Goal: Task Accomplishment & Management: Complete application form

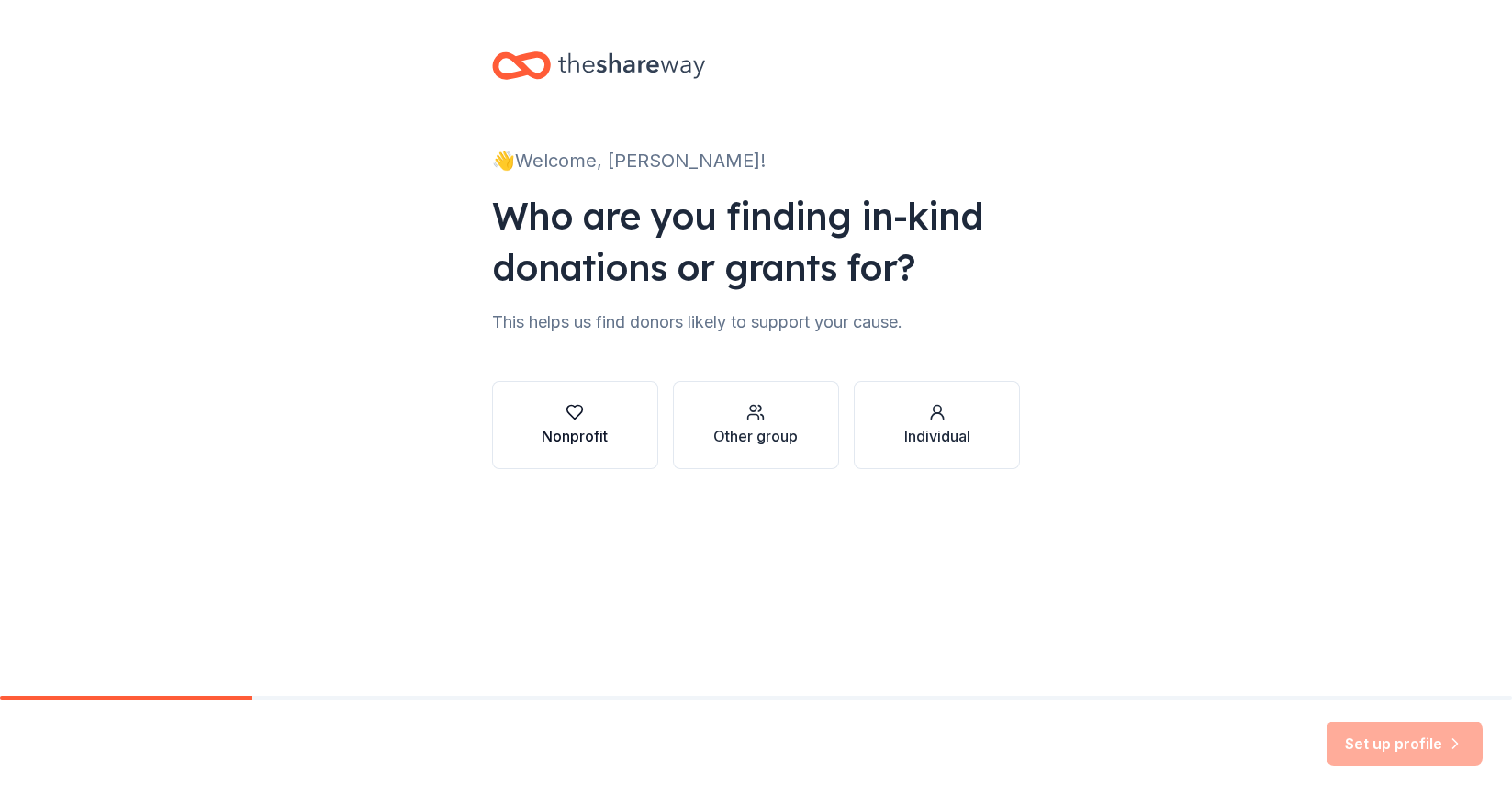
click at [602, 430] on div "Nonprofit" at bounding box center [575, 436] width 66 height 22
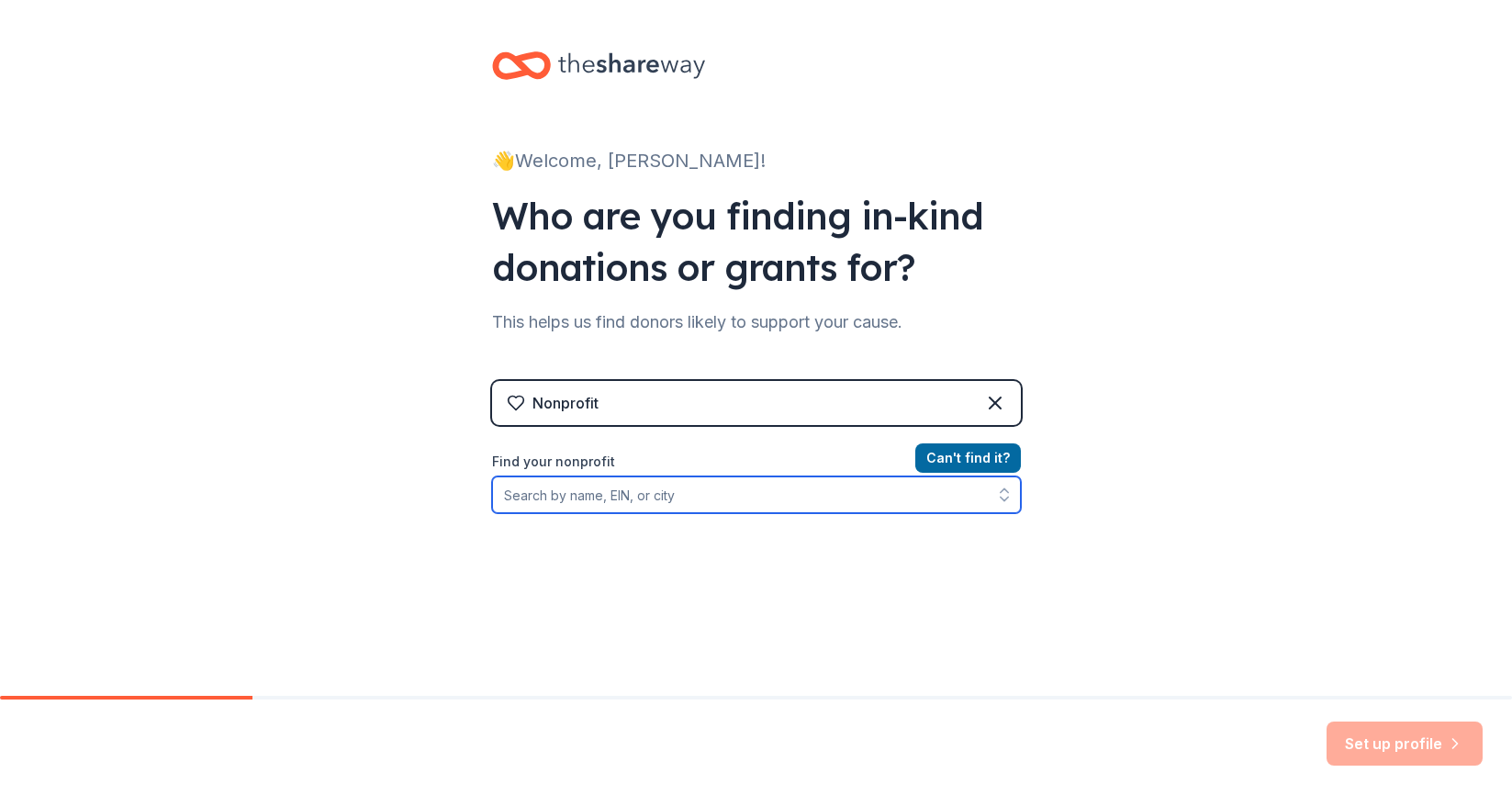
click at [628, 500] on input "Find your nonprofit" at bounding box center [756, 495] width 529 height 37
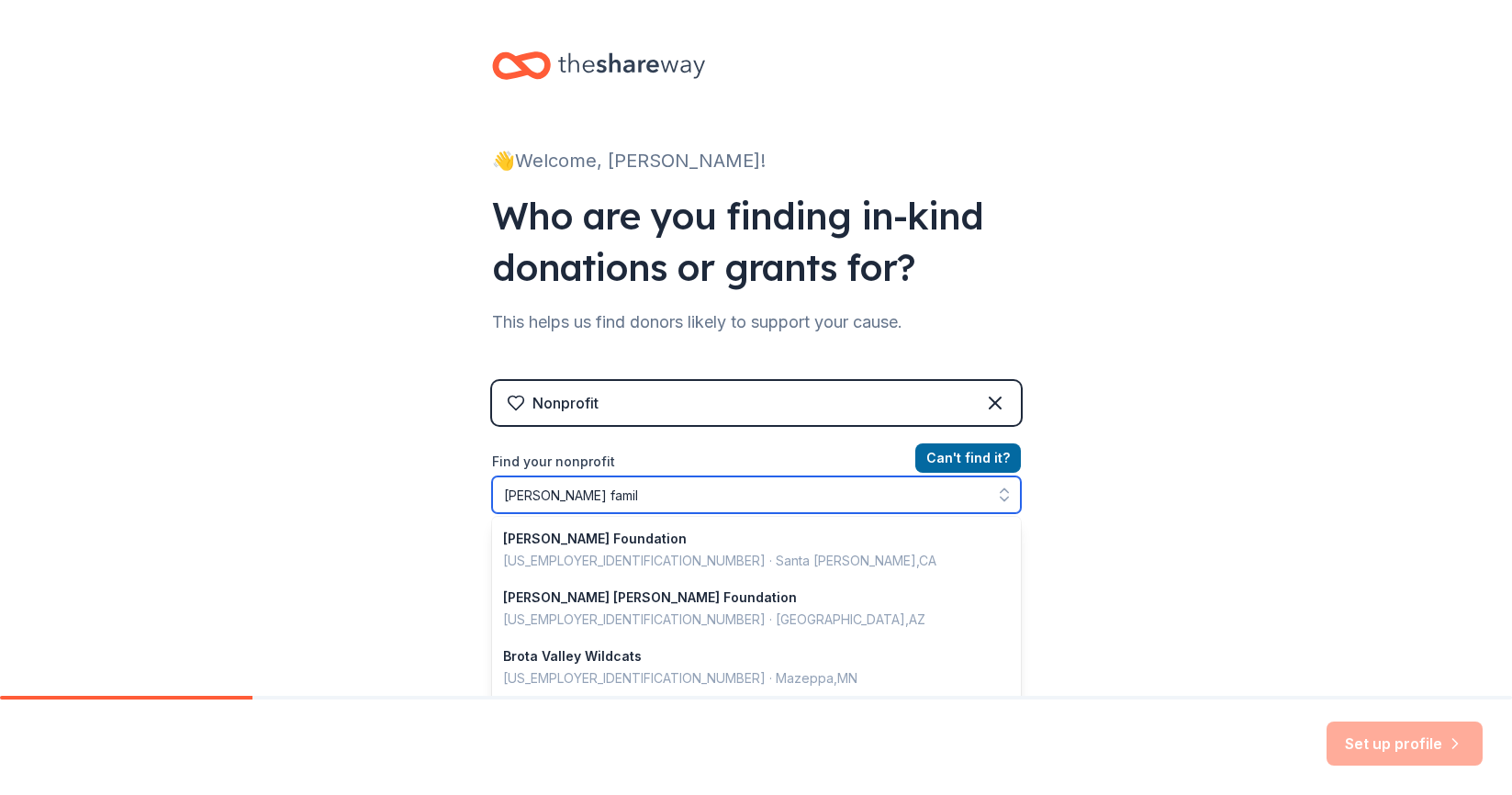
type input "[PERSON_NAME] family"
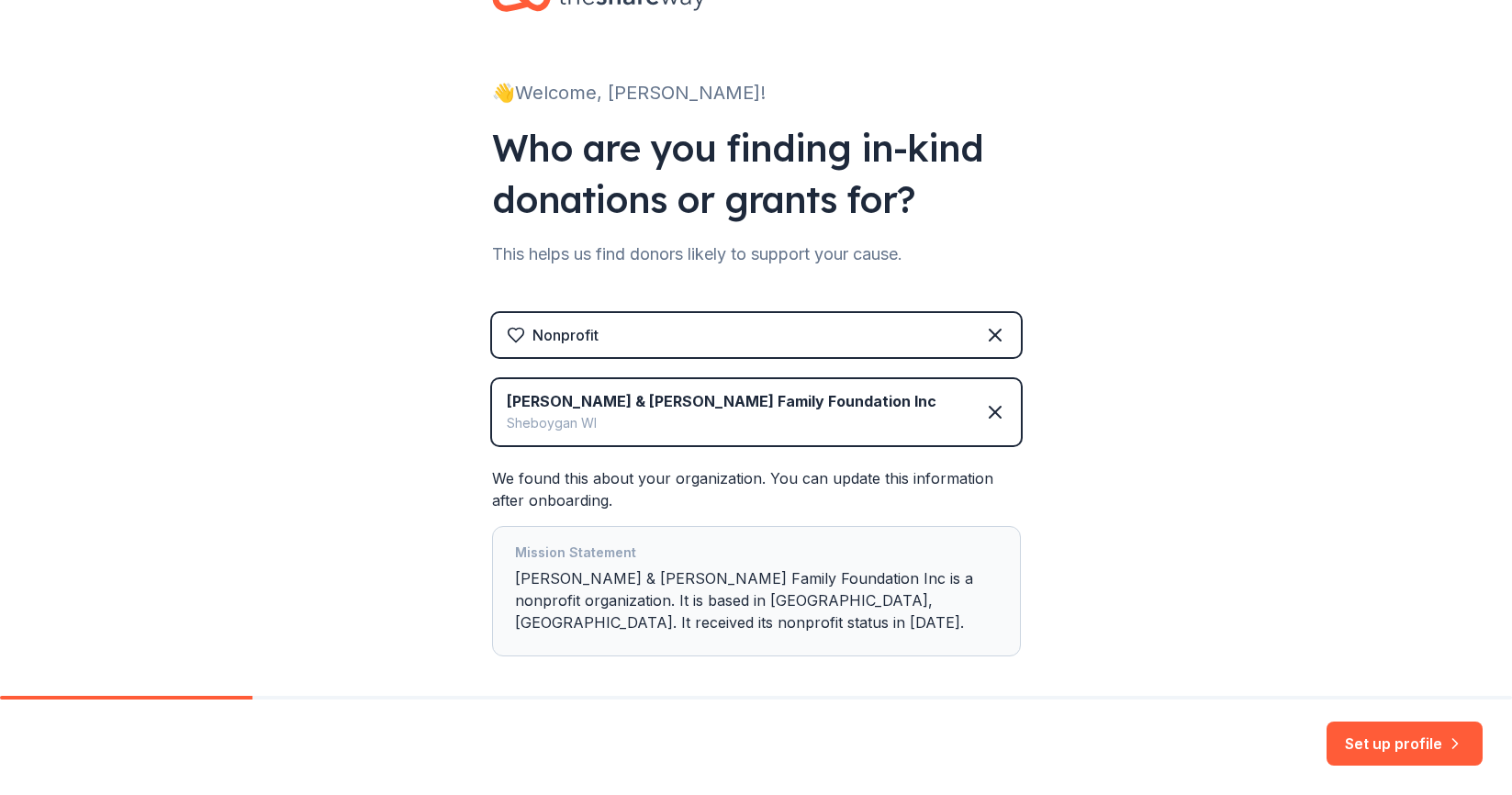
scroll to position [69, 0]
click at [1371, 744] on button "Set up profile" at bounding box center [1404, 744] width 156 height 44
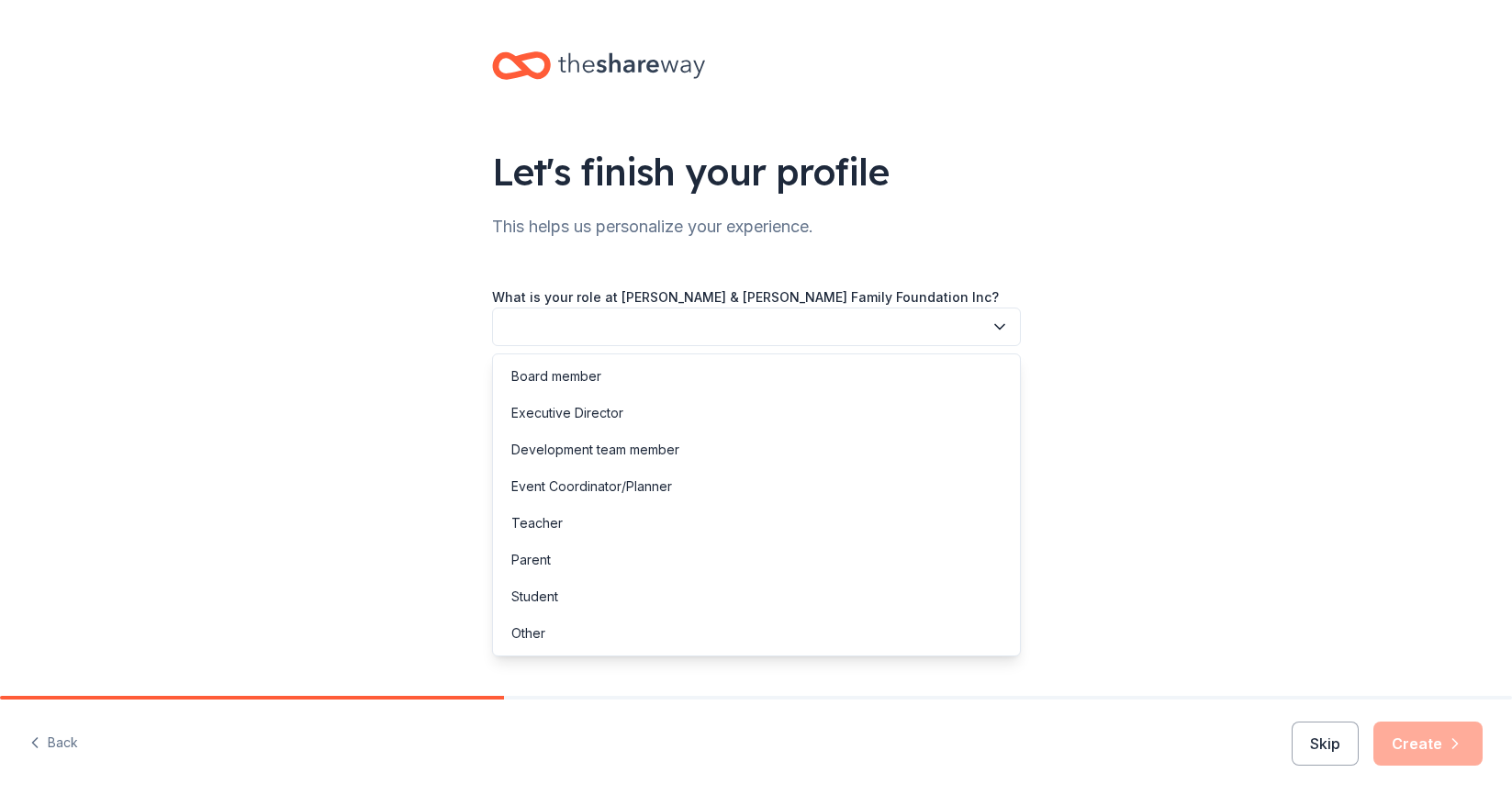
click at [887, 332] on button "button" at bounding box center [756, 327] width 529 height 39
click at [1123, 369] on div "Let's finish your profile This helps us personalize your experience. What is yo…" at bounding box center [756, 300] width 1512 height 600
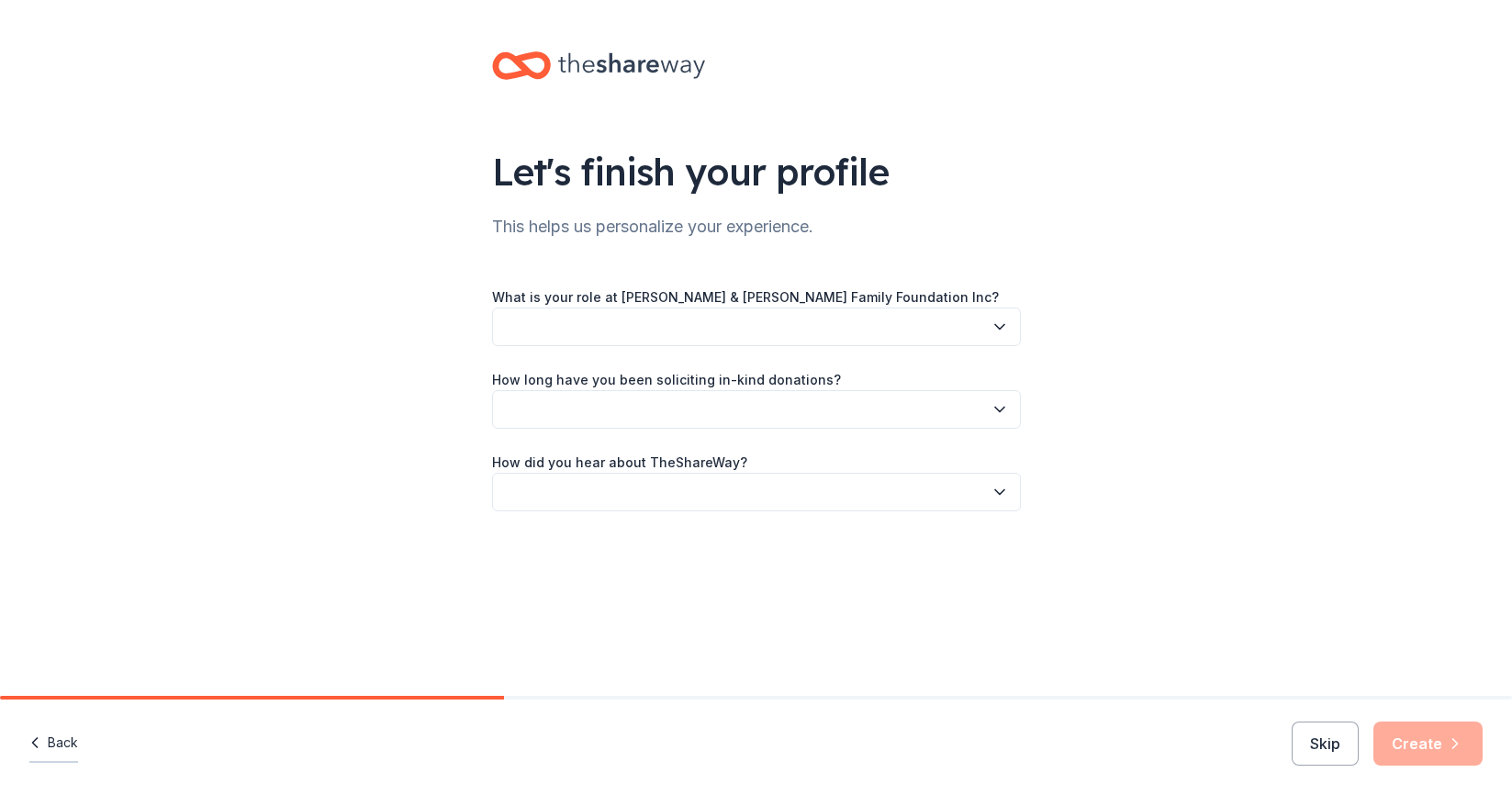
click at [58, 742] on button "Back" at bounding box center [53, 744] width 49 height 39
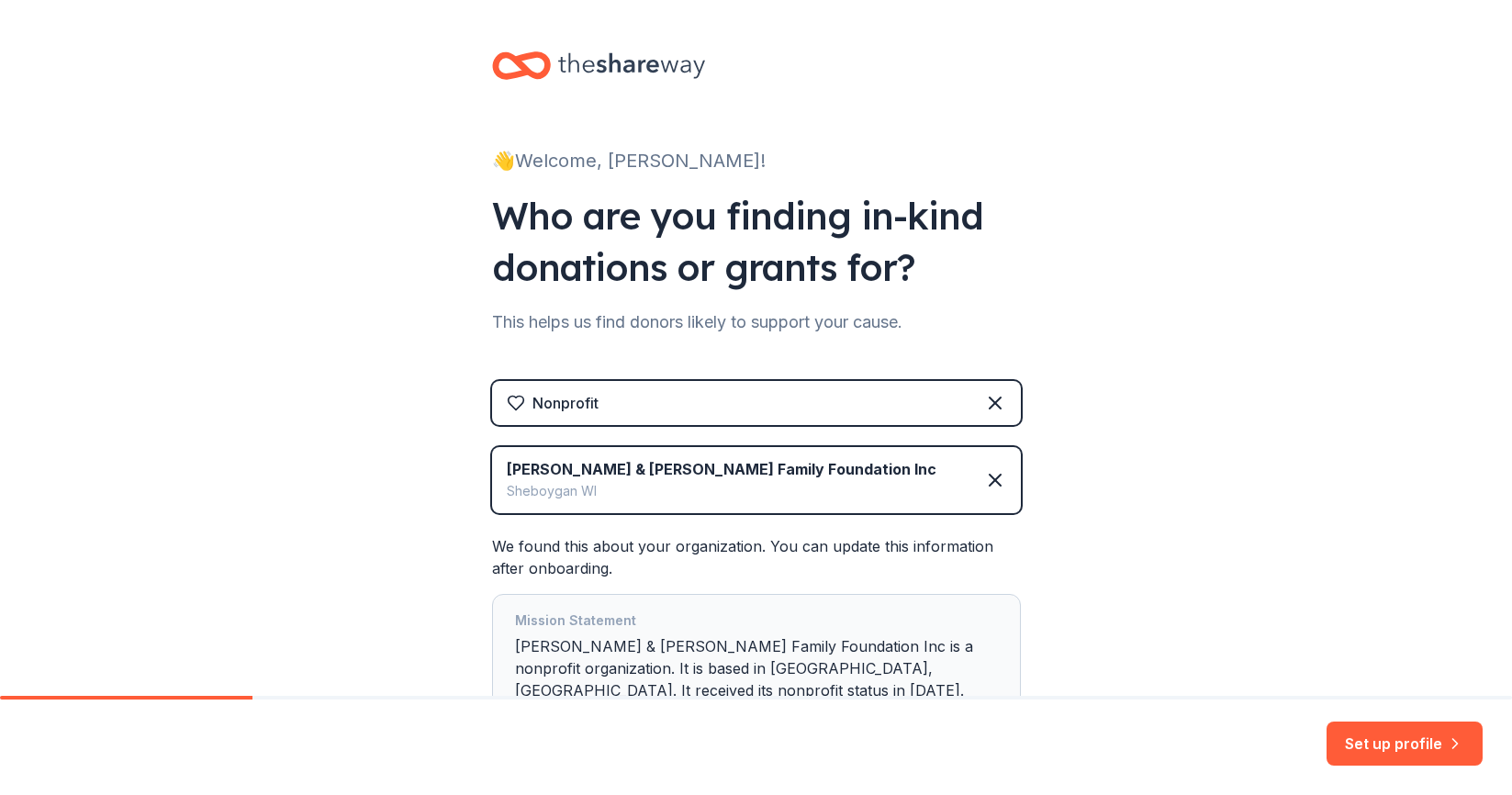
click at [698, 403] on div "Nonprofit" at bounding box center [756, 403] width 529 height 44
click at [988, 398] on icon at bounding box center [995, 403] width 22 height 22
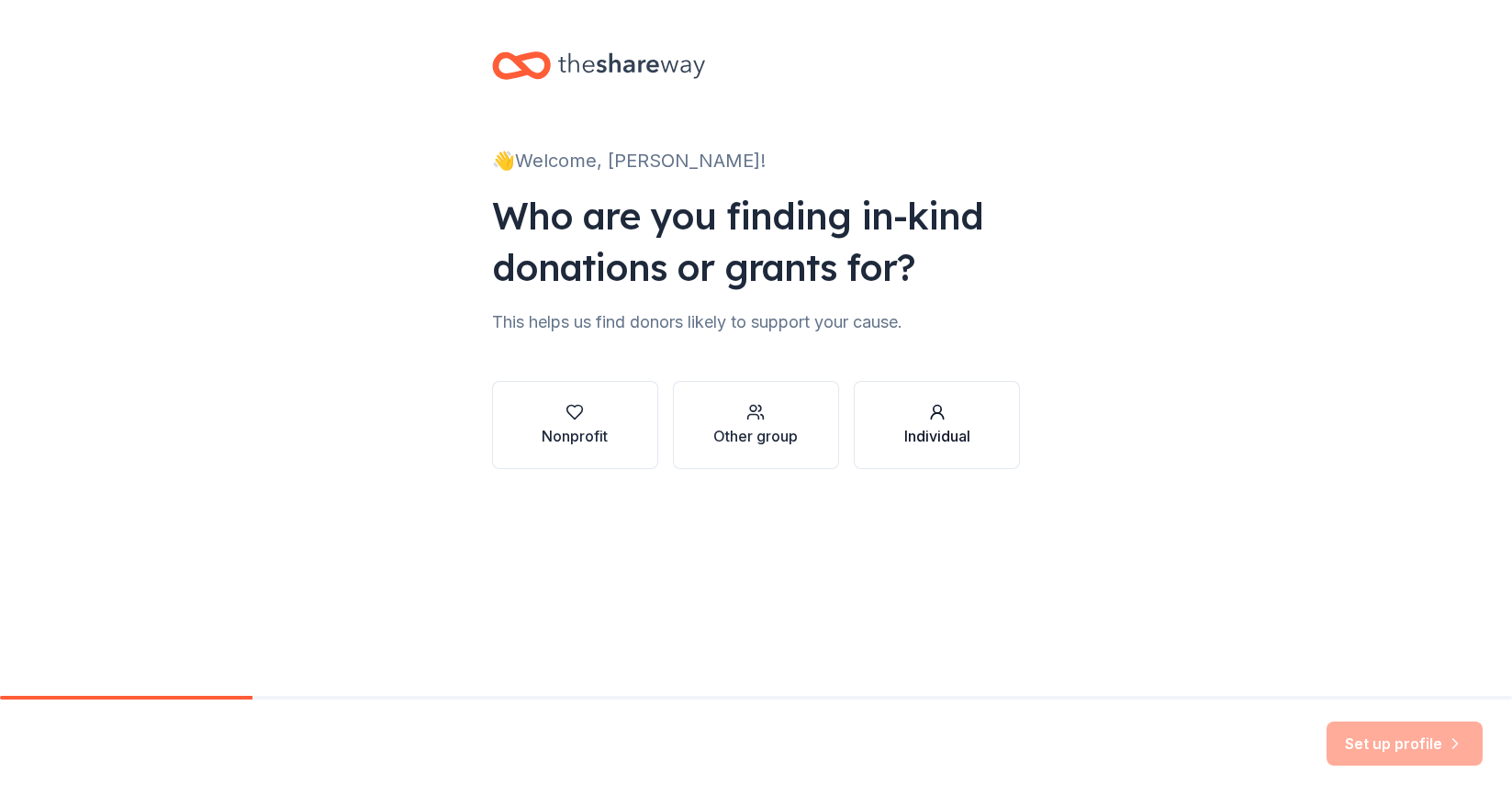
click at [918, 422] on div "Individual" at bounding box center [937, 424] width 66 height 44
